Goal: Check status: Check status

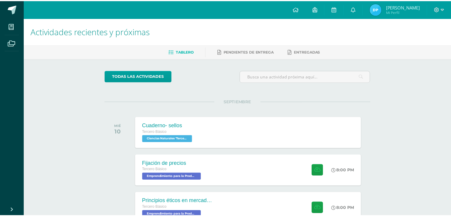
scroll to position [61, 0]
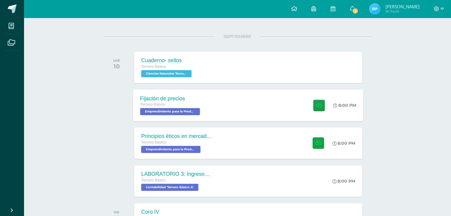
scroll to position [119, 0]
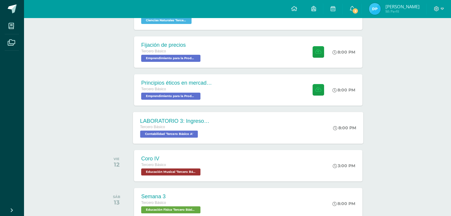
click at [247, 119] on div "LABORATORIO 3: Ingresos y deducciones laborales. Tercero Básico Contabilidad 'T…" at bounding box center [248, 128] width 230 height 32
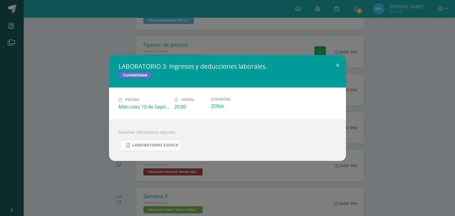
click at [166, 144] on span "LABORATORIO 3.docx" at bounding box center [155, 145] width 46 height 5
click at [338, 66] on button at bounding box center [337, 65] width 17 height 20
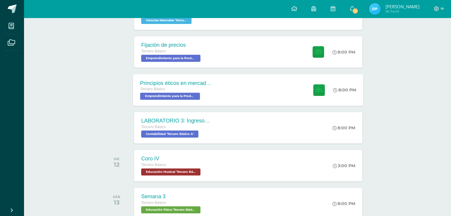
scroll to position [0, 0]
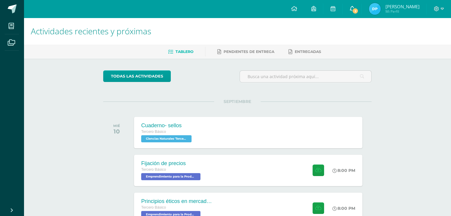
click at [358, 11] on span "2" at bounding box center [355, 11] width 7 height 7
click at [381, 5] on img at bounding box center [375, 9] width 12 height 12
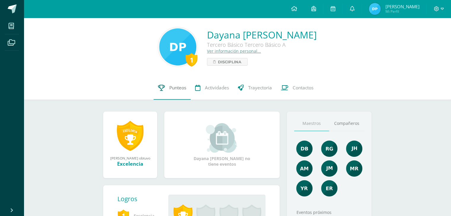
click at [175, 90] on span "Punteos" at bounding box center [177, 88] width 17 height 6
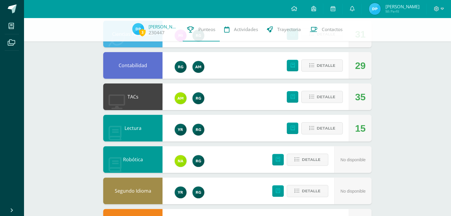
scroll to position [115, 0]
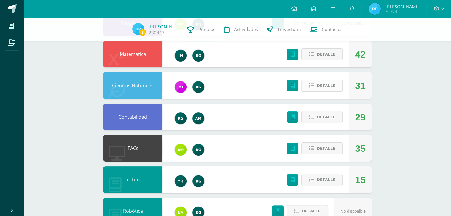
click at [327, 87] on span "Detalle" at bounding box center [325, 85] width 19 height 11
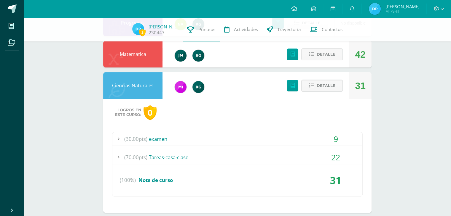
click at [324, 152] on div "22" at bounding box center [335, 157] width 53 height 13
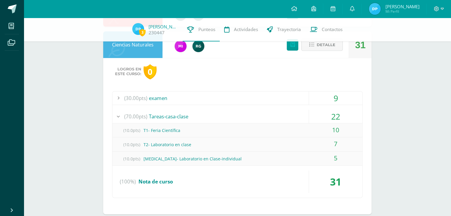
scroll to position [156, 0]
click at [184, 146] on div "(10.0pts) T2- Laboratorio en clase" at bounding box center [237, 144] width 250 height 13
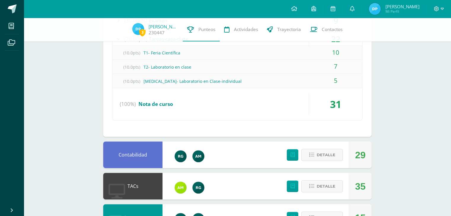
scroll to position [234, 0]
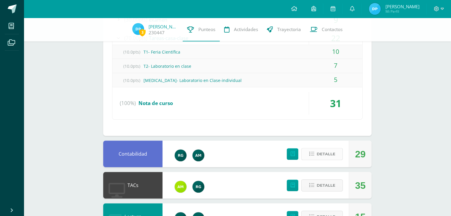
click at [314, 158] on button "Detalle" at bounding box center [322, 154] width 42 height 12
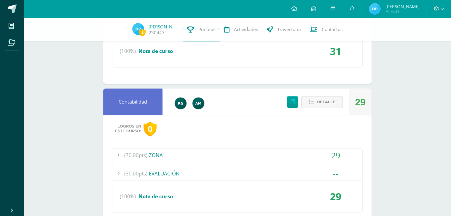
scroll to position [291, 0]
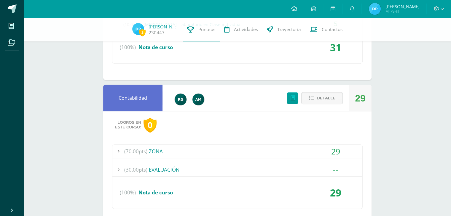
click at [318, 148] on div "29" at bounding box center [335, 151] width 53 height 13
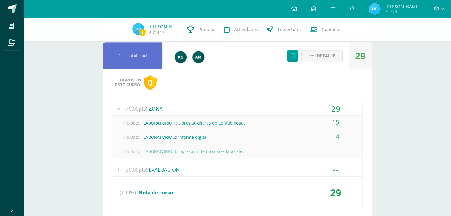
scroll to position [290, 0]
